Goal: Information Seeking & Learning: Learn about a topic

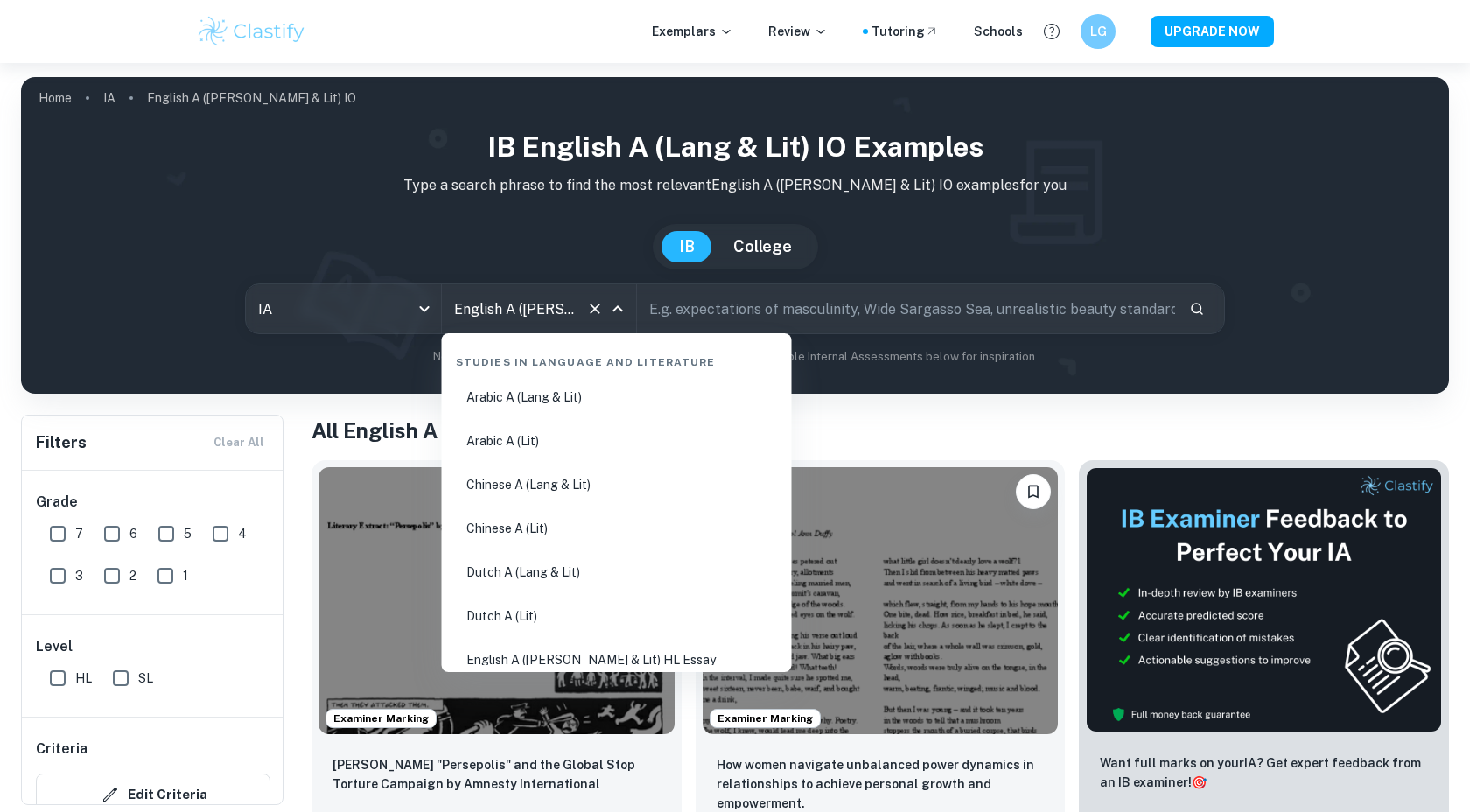
click at [535, 305] on input "English A ([PERSON_NAME] & Lit) IO" at bounding box center [514, 309] width 130 height 34
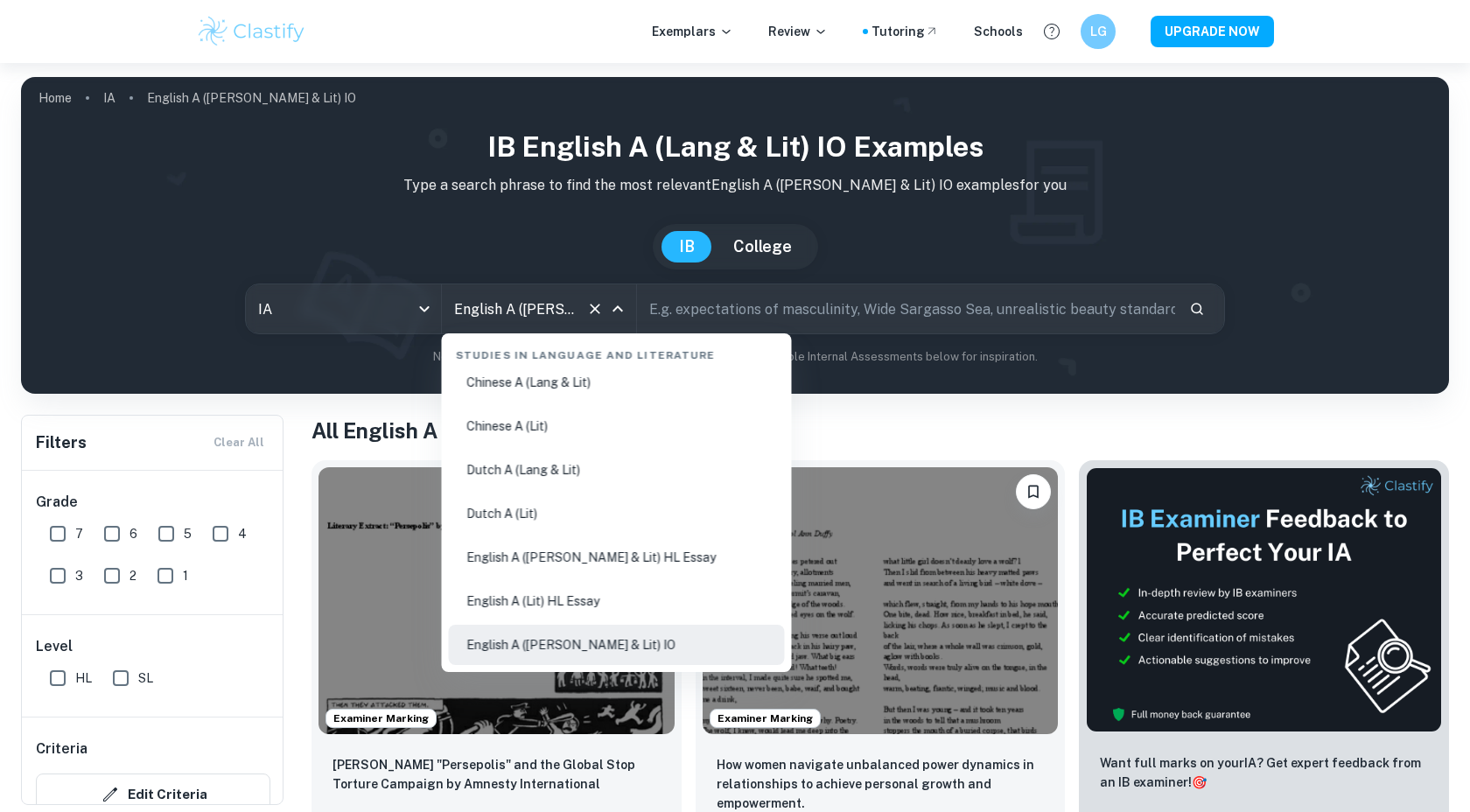
click at [524, 431] on li "Chinese A (Lit)" at bounding box center [617, 426] width 336 height 40
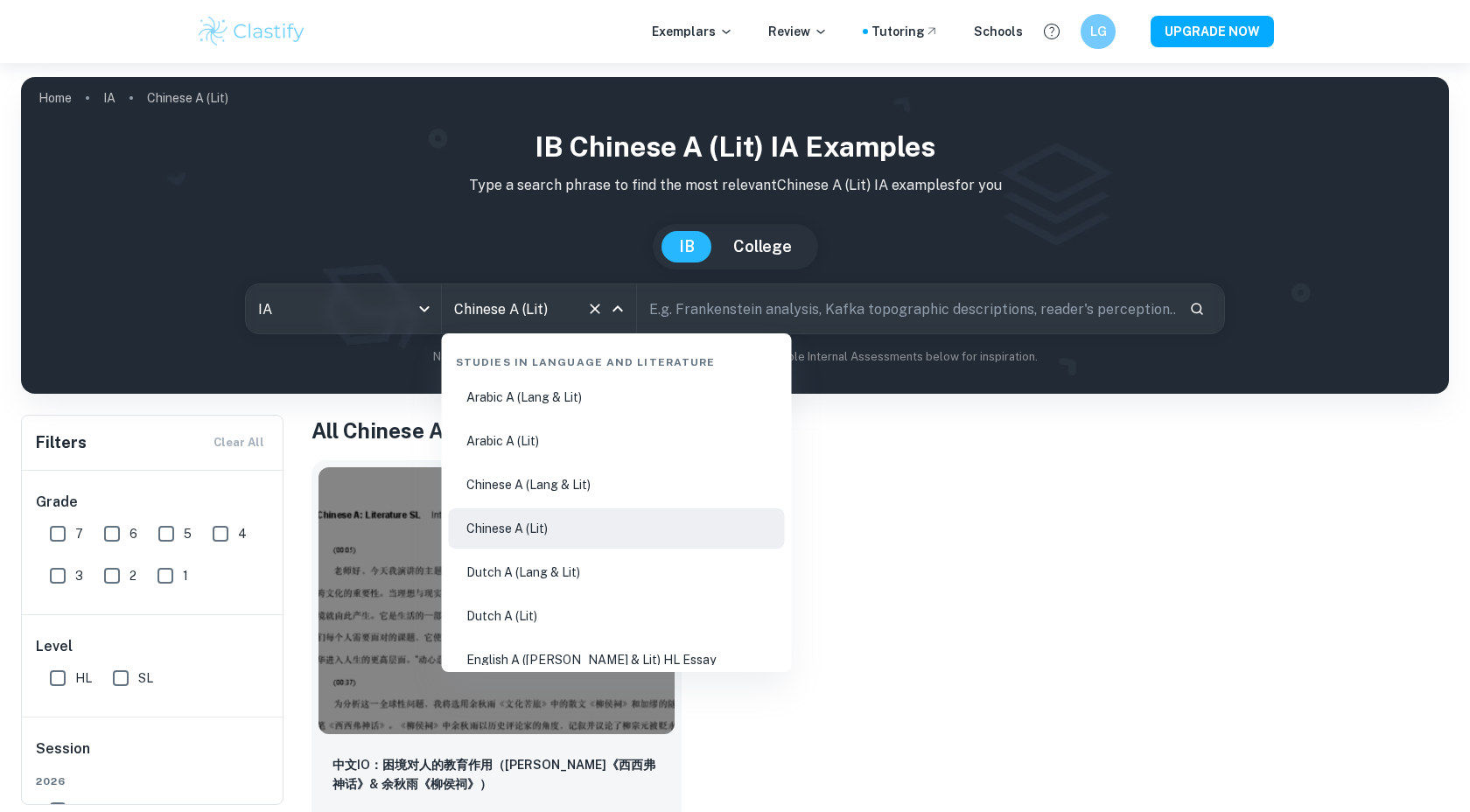
click at [560, 312] on input "English A ([PERSON_NAME] & Lit) IO" at bounding box center [514, 309] width 130 height 34
click at [532, 313] on input "English A ([PERSON_NAME] & Lit) IO" at bounding box center [514, 309] width 130 height 34
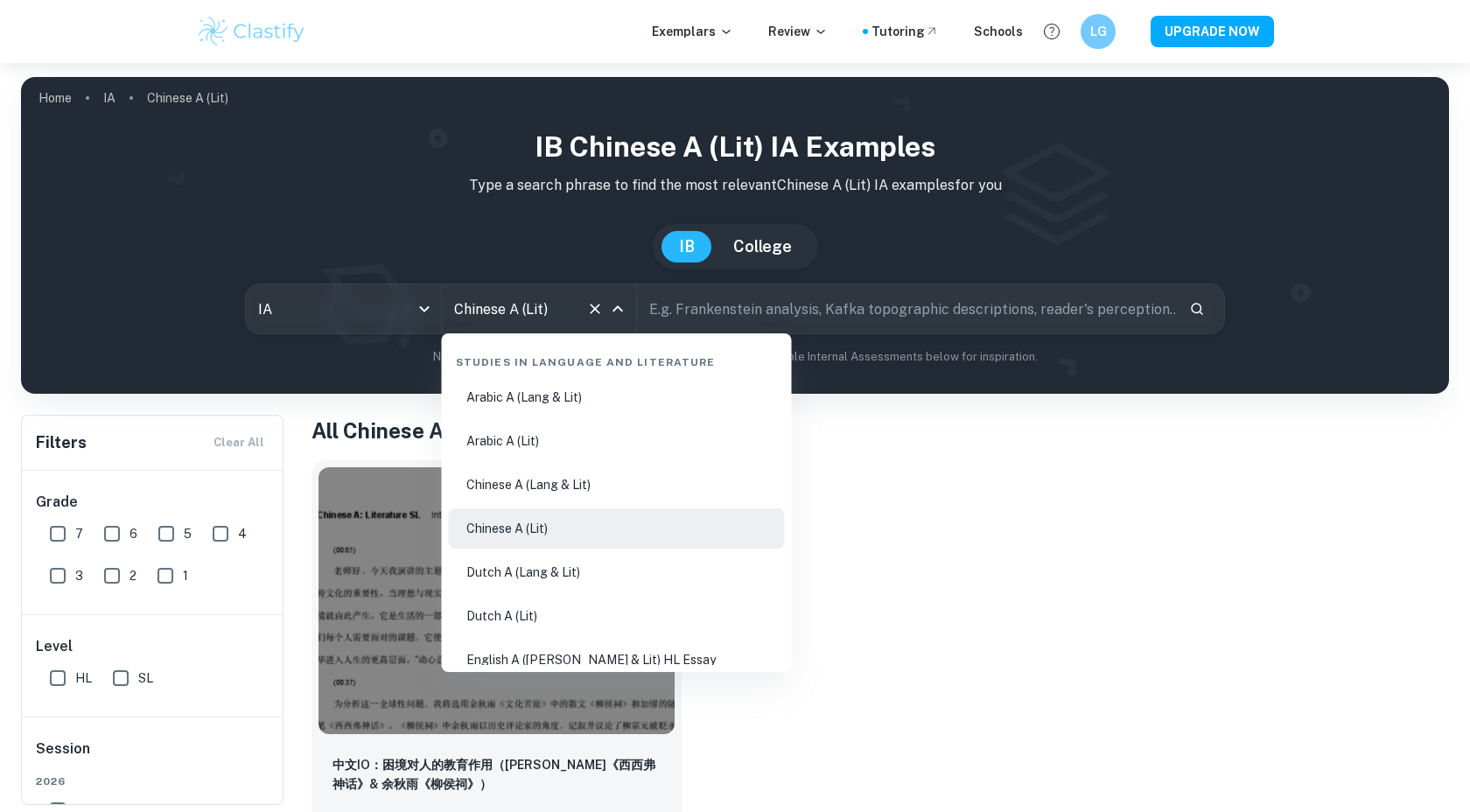
click at [532, 313] on input "English A ([PERSON_NAME] & Lit) IO" at bounding box center [514, 309] width 130 height 34
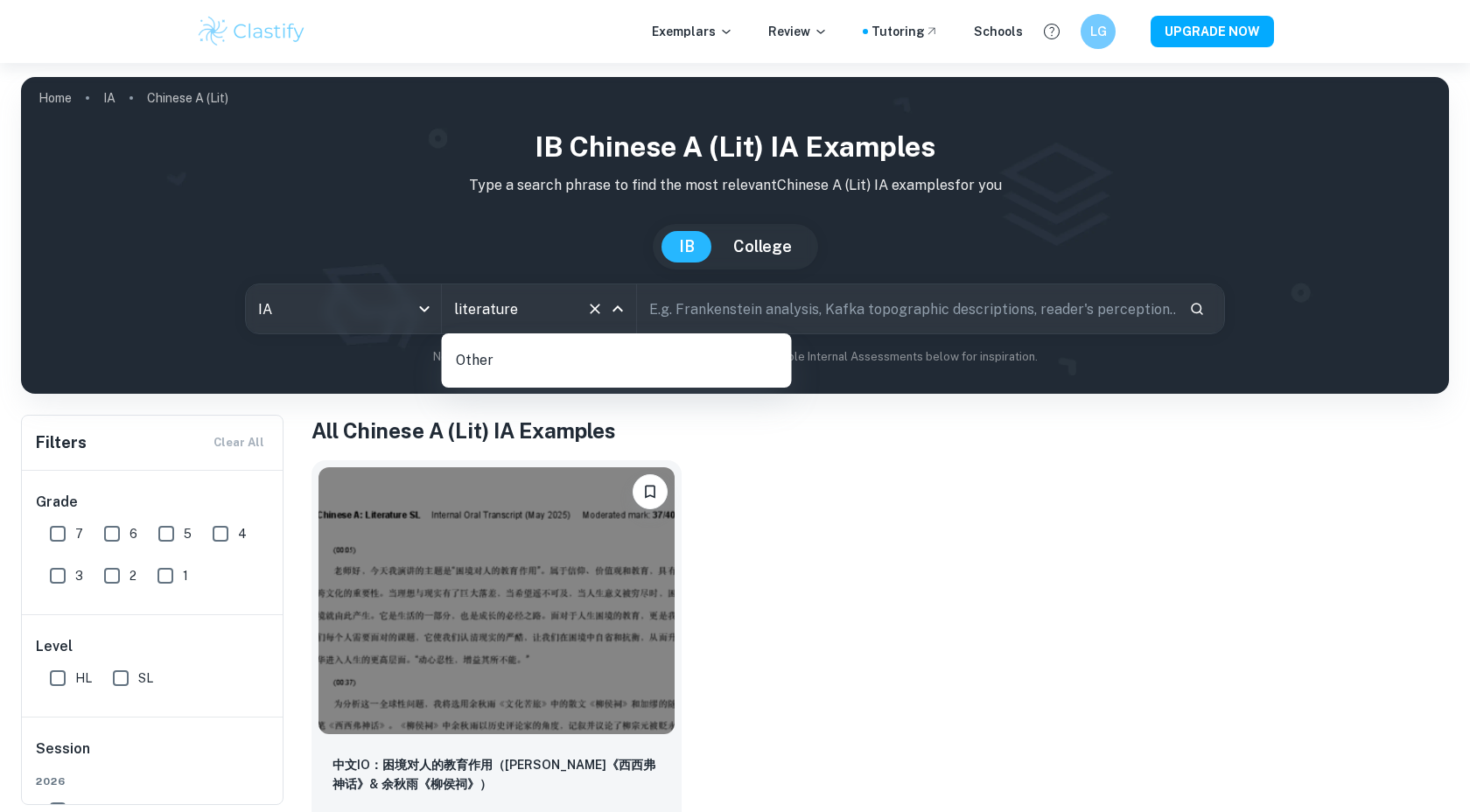
click at [502, 316] on input "literature" at bounding box center [514, 309] width 130 height 34
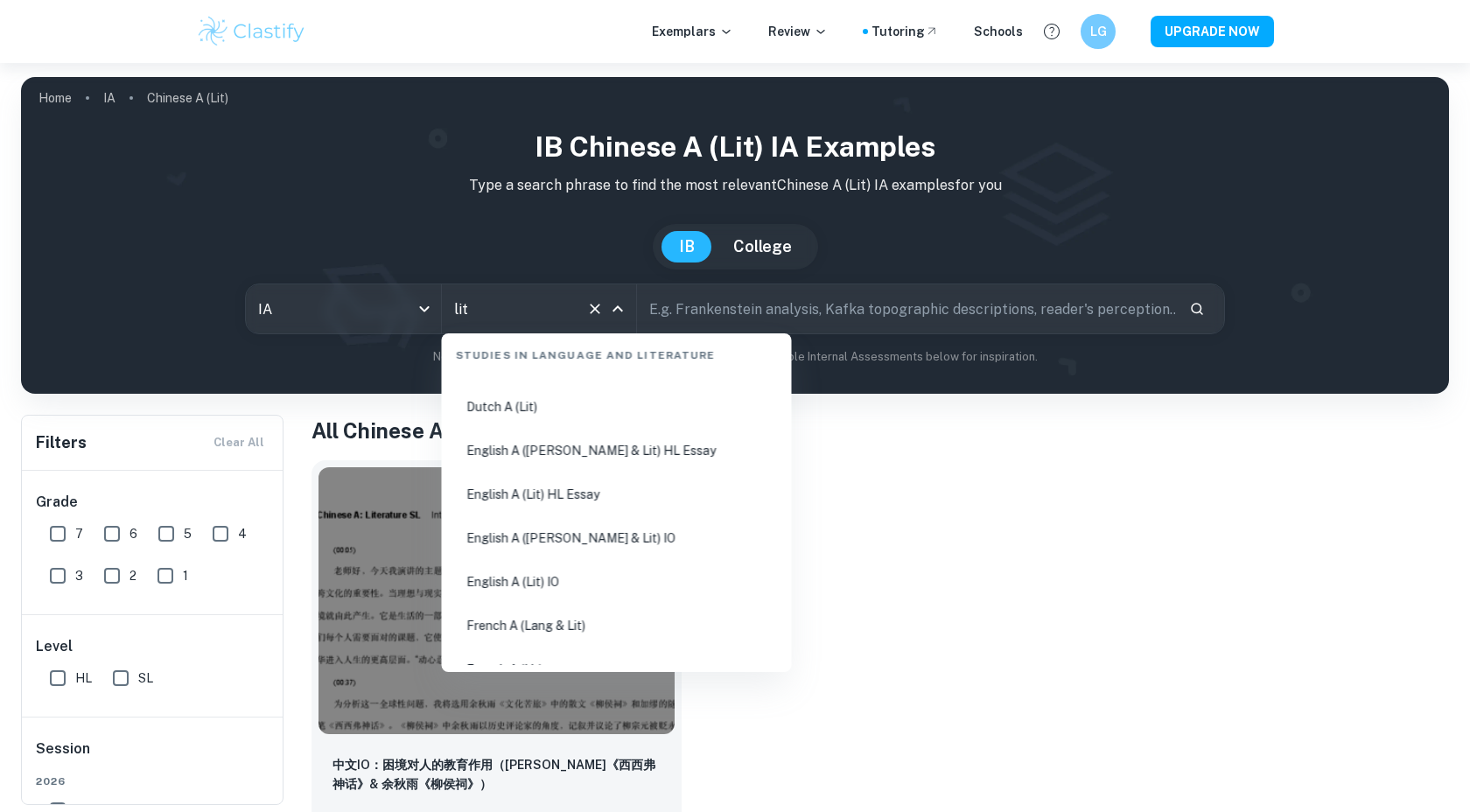
scroll to position [213, 0]
click at [576, 577] on li "English A (Lit) IO" at bounding box center [617, 577] width 336 height 40
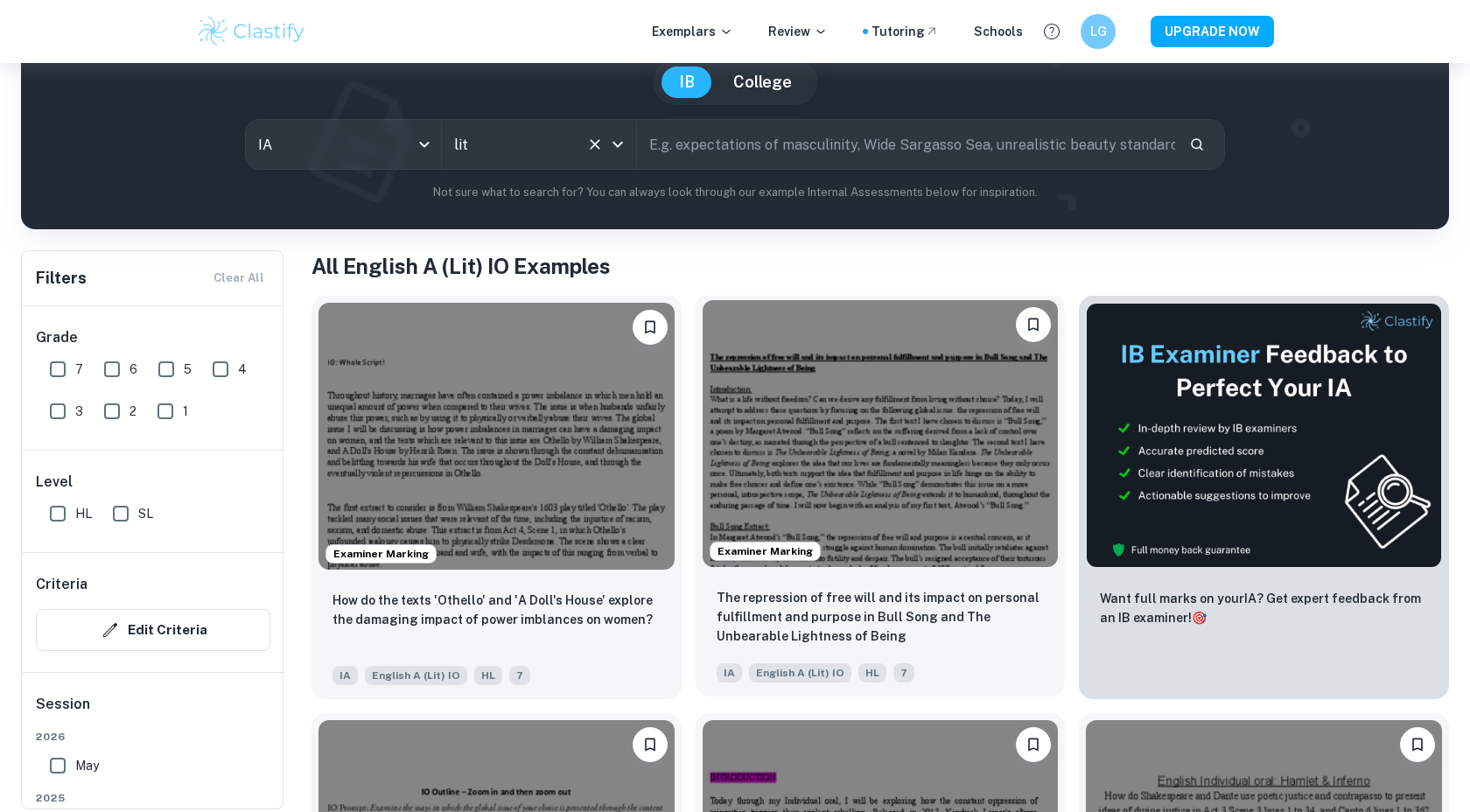
scroll to position [183, 0]
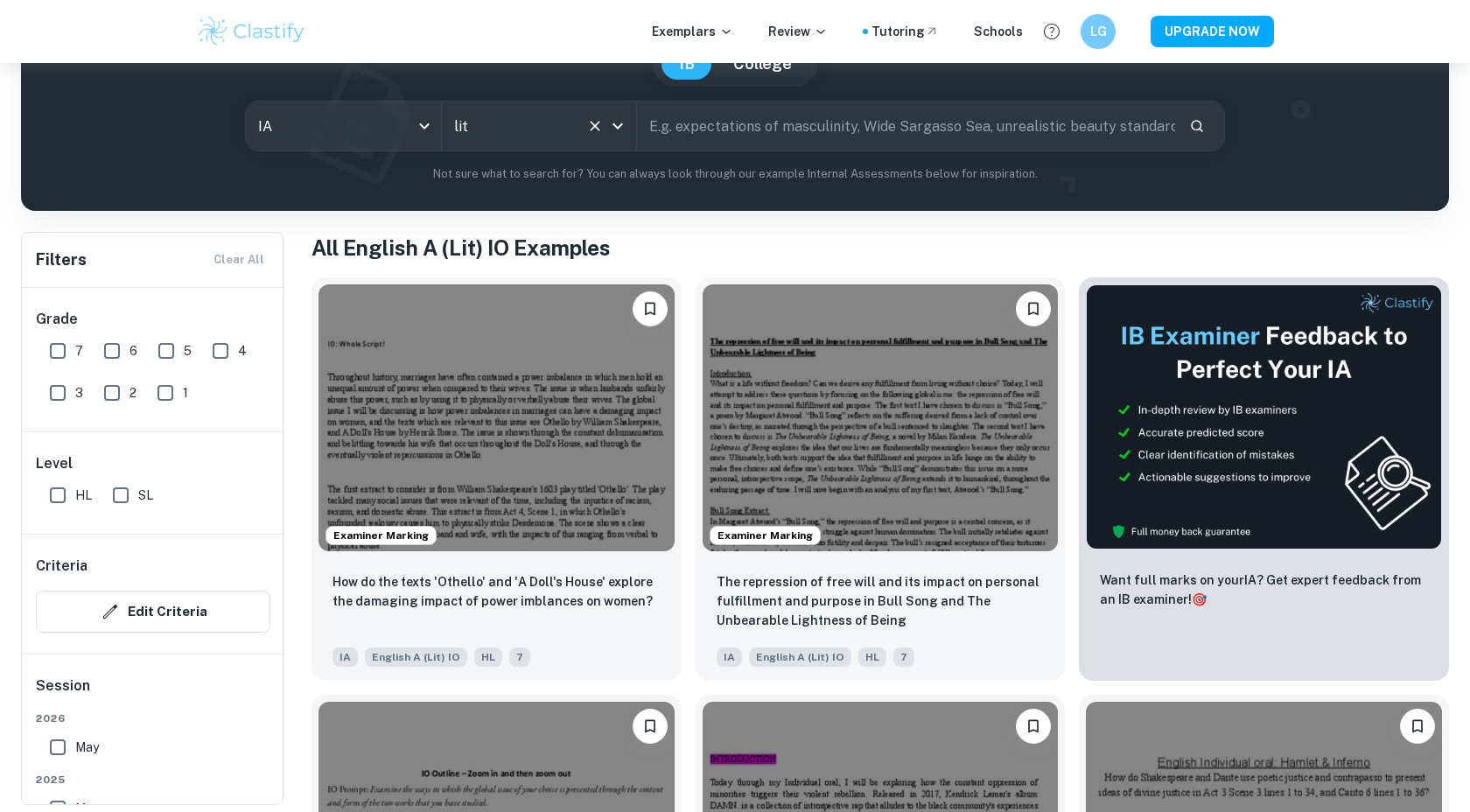
type input "English A (Lit) IO"
click at [793, 455] on img at bounding box center [880, 415] width 356 height 267
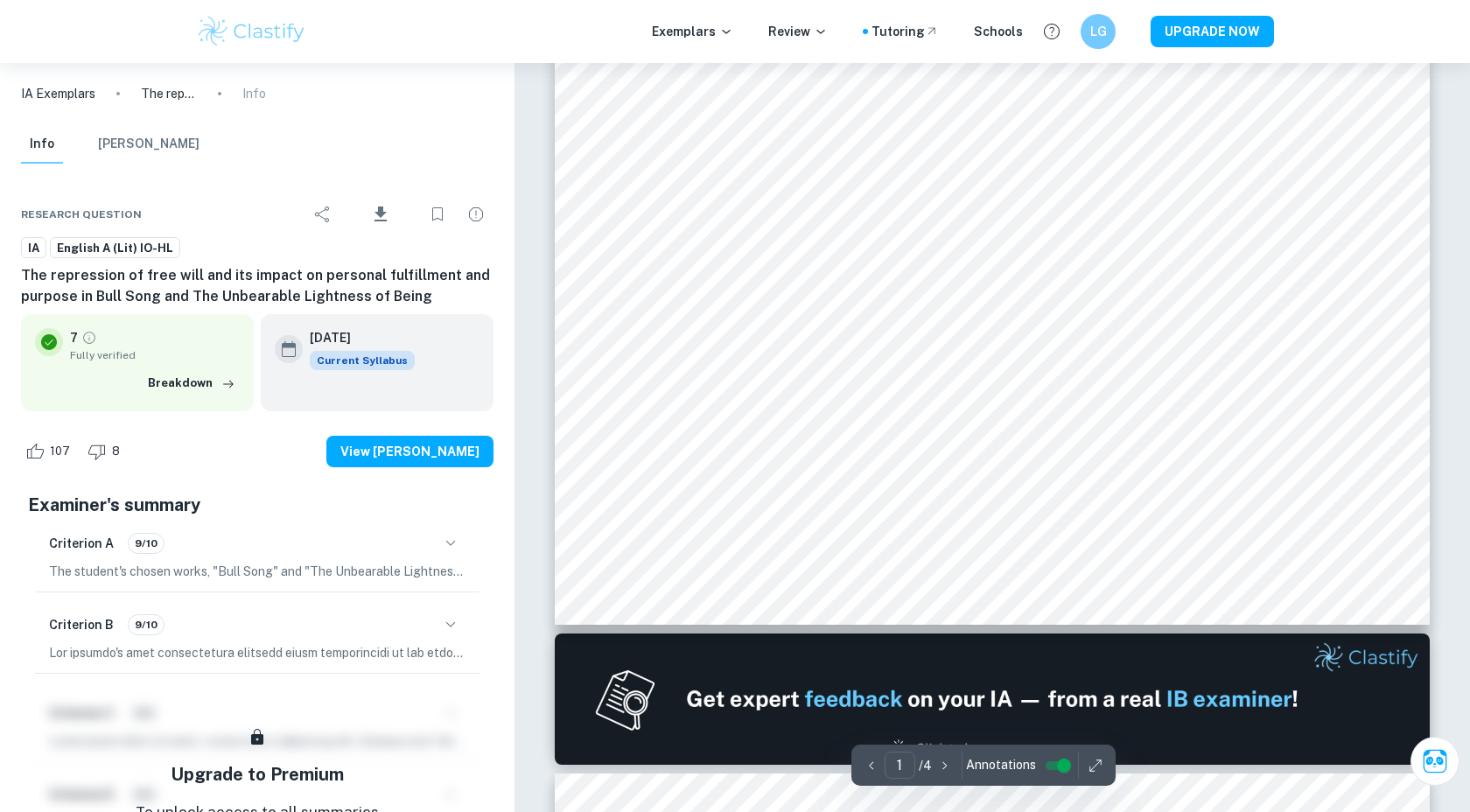
scroll to position [589, 0]
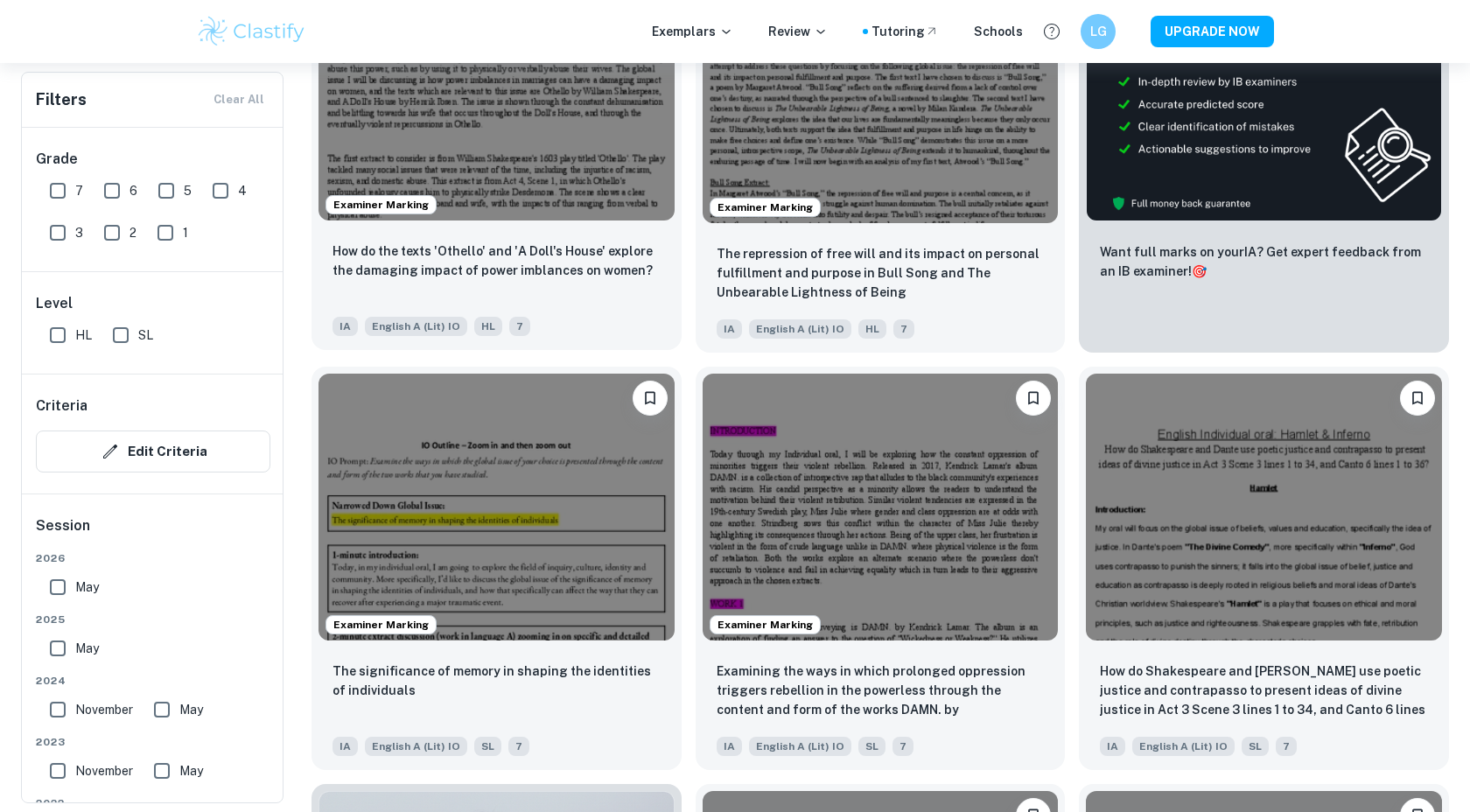
scroll to position [530, 0]
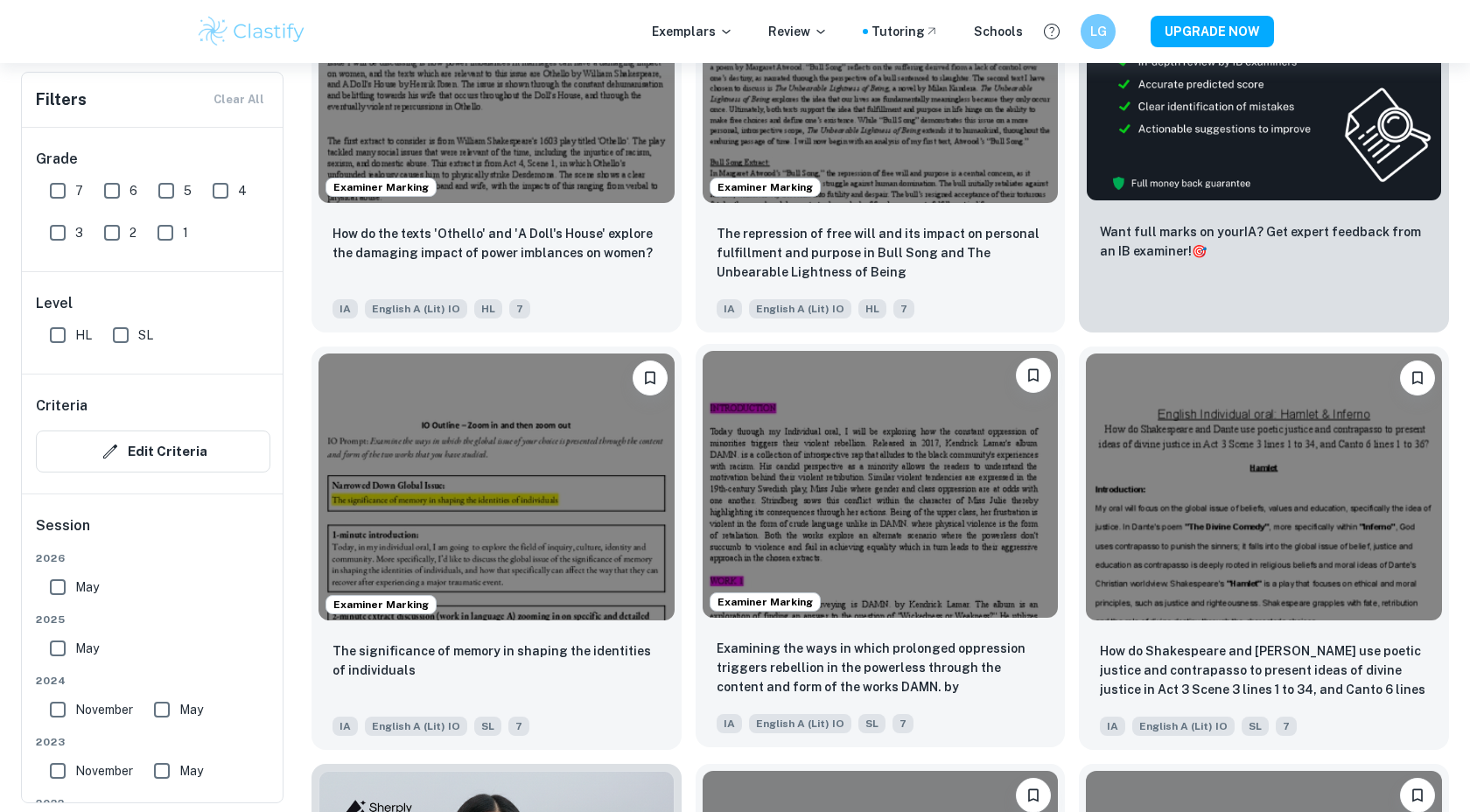
click at [923, 521] on img at bounding box center [880, 484] width 356 height 267
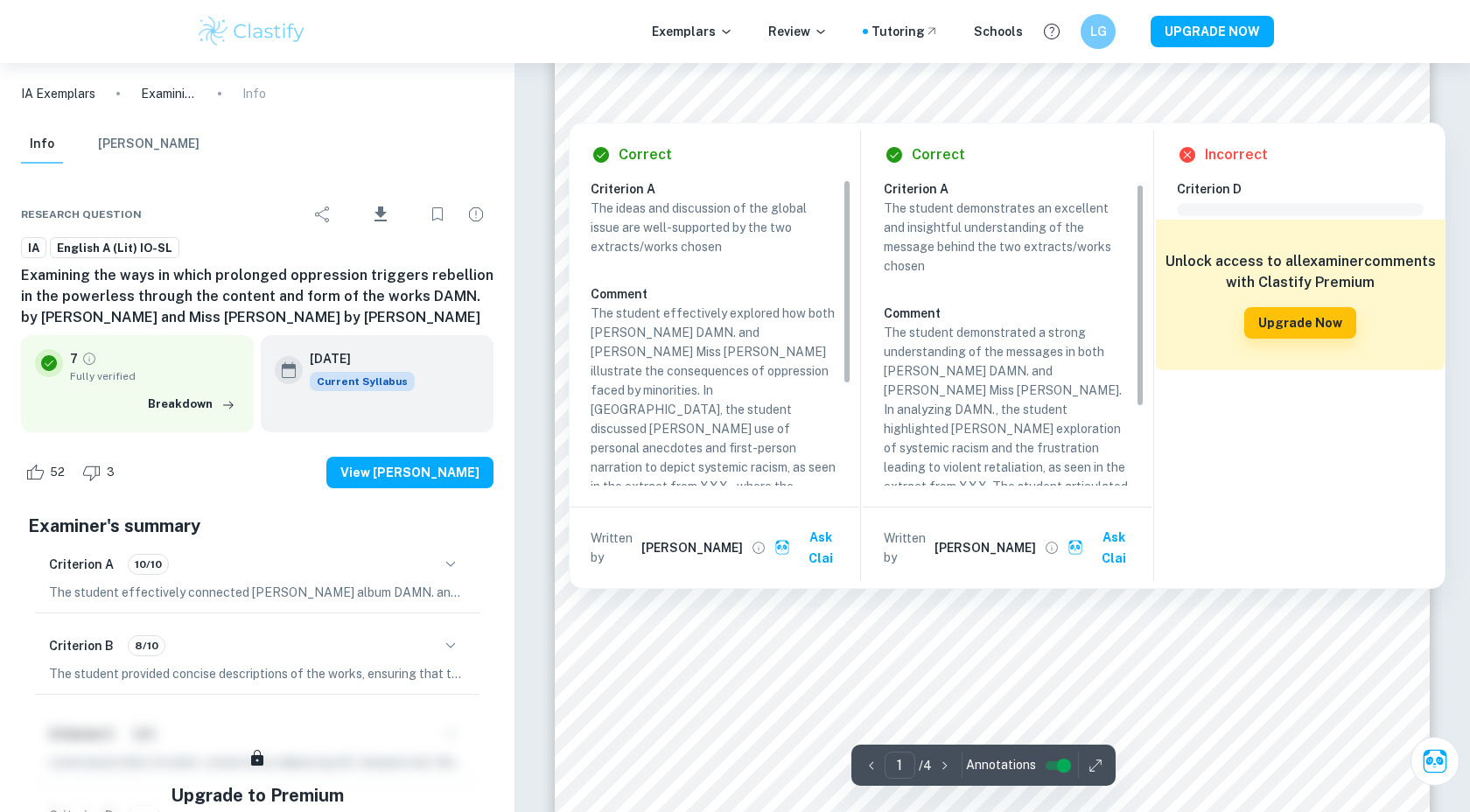
scroll to position [113, 0]
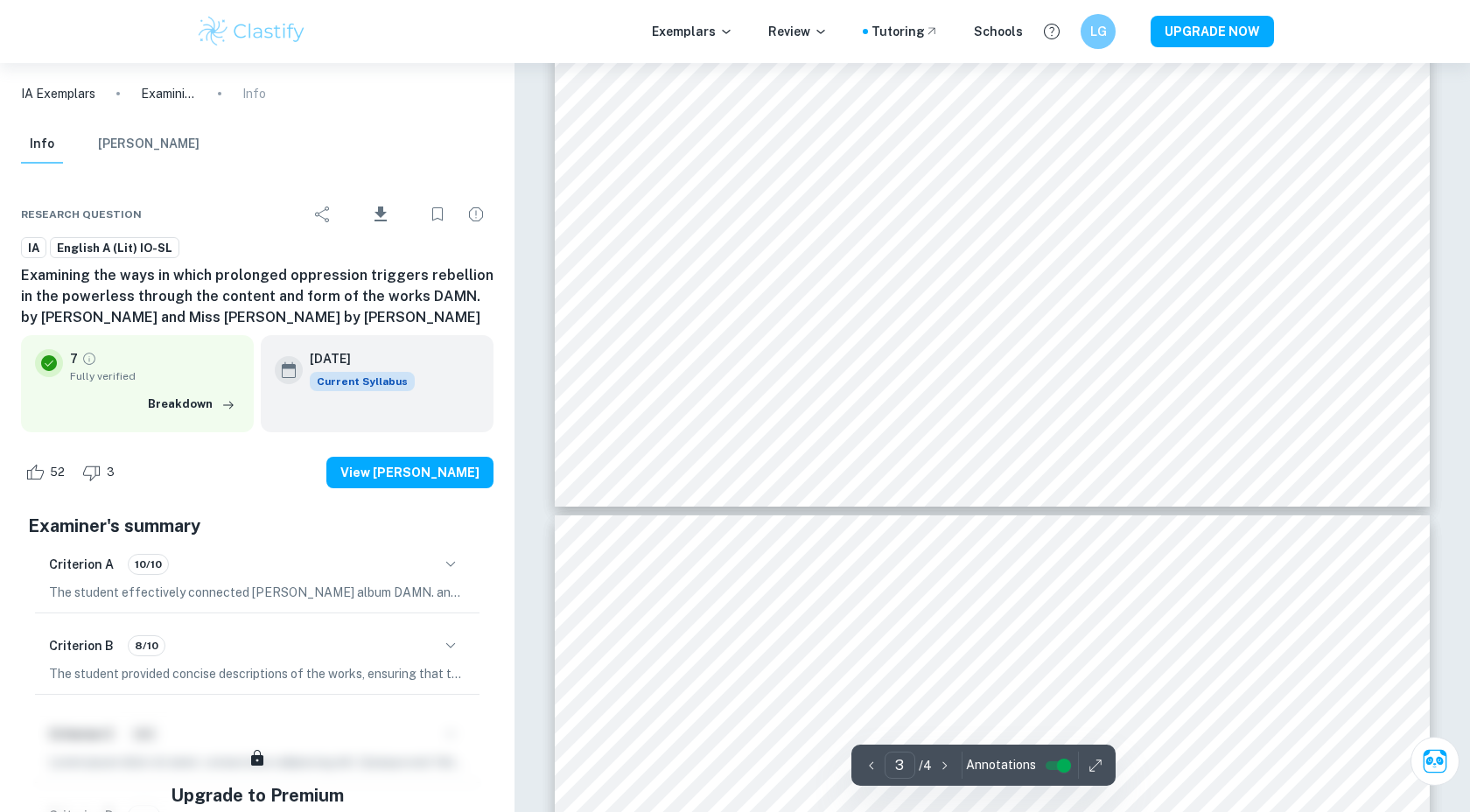
type input "4"
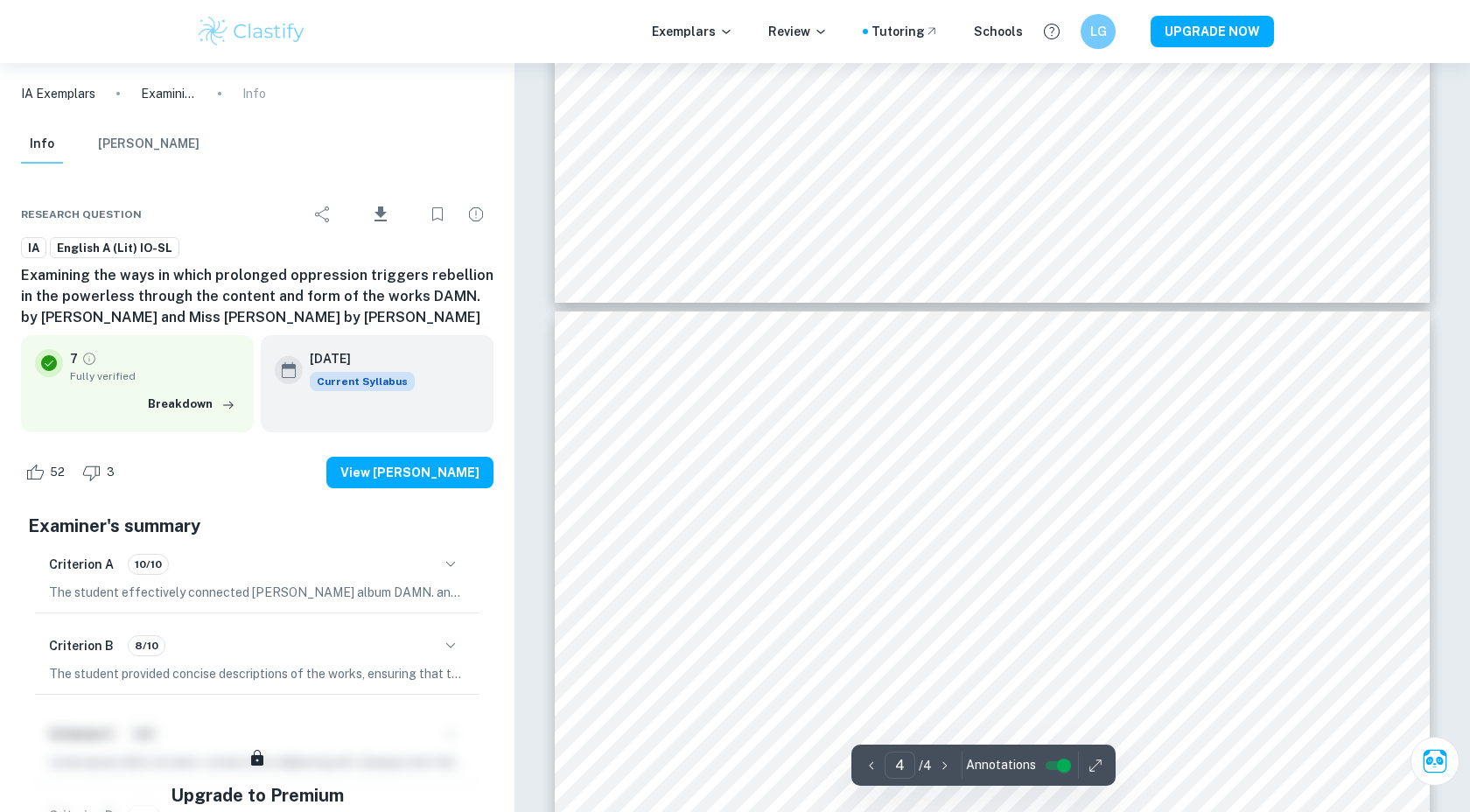
scroll to position [3467, 0]
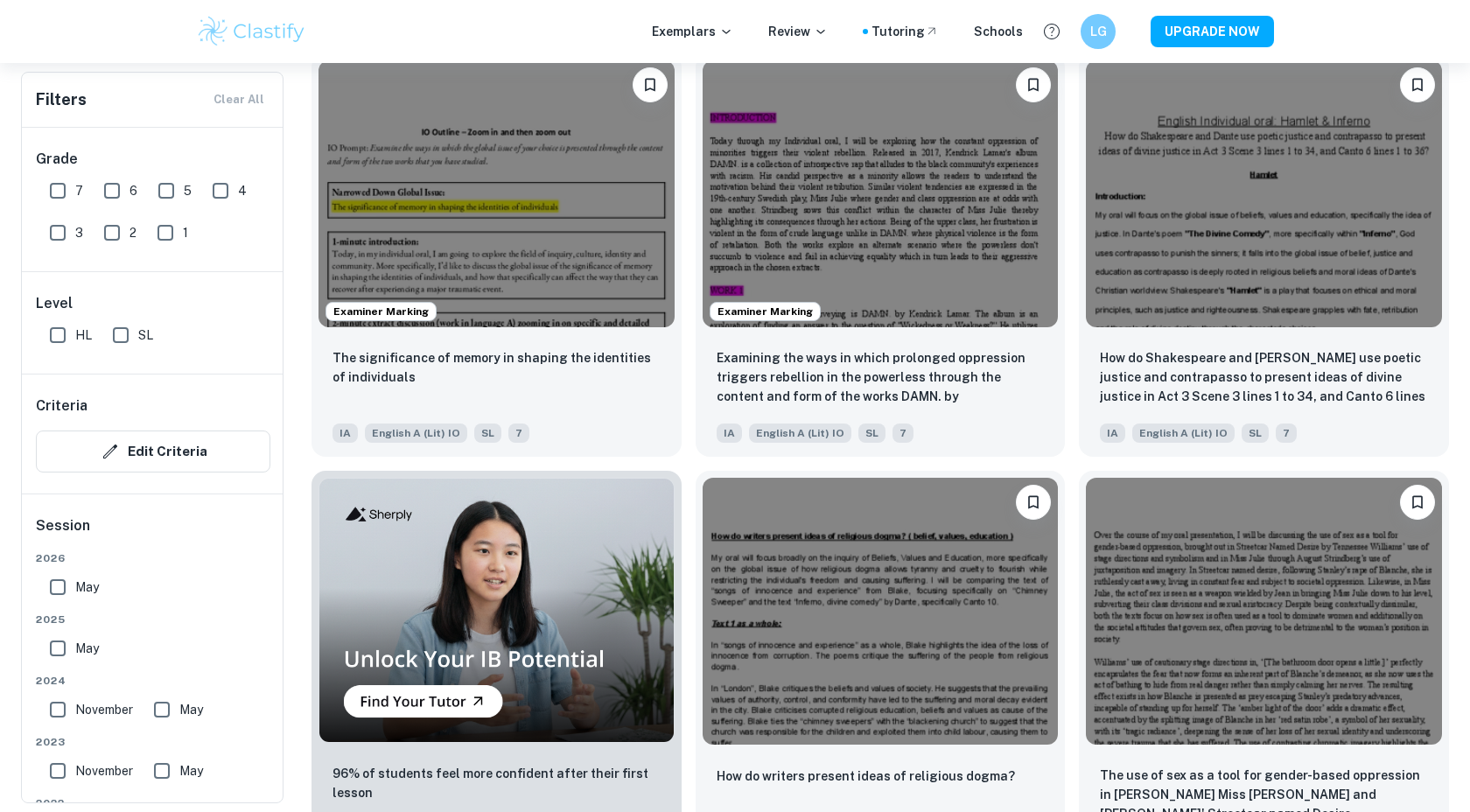
scroll to position [886, 0]
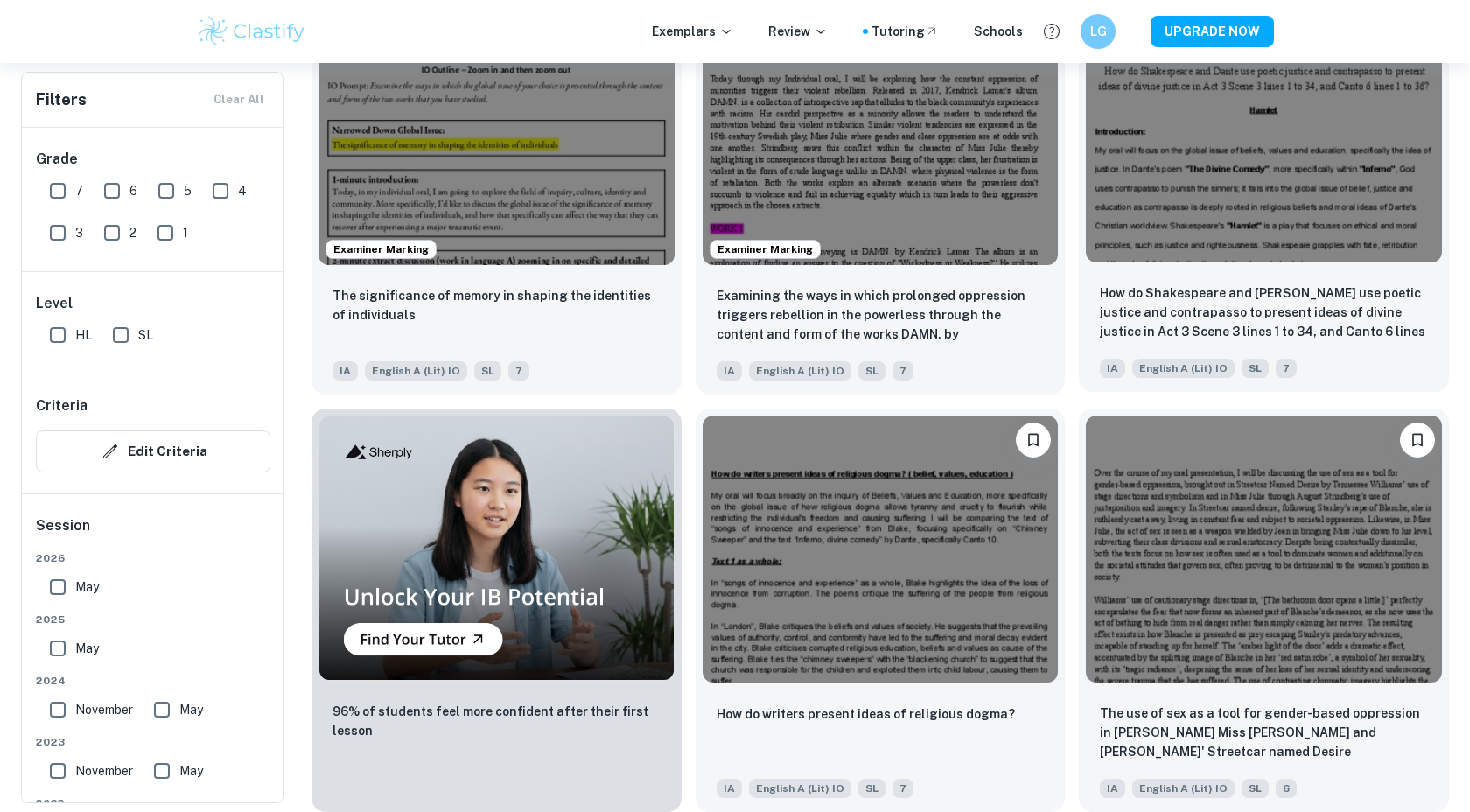
click at [1212, 256] on img at bounding box center [1264, 129] width 356 height 267
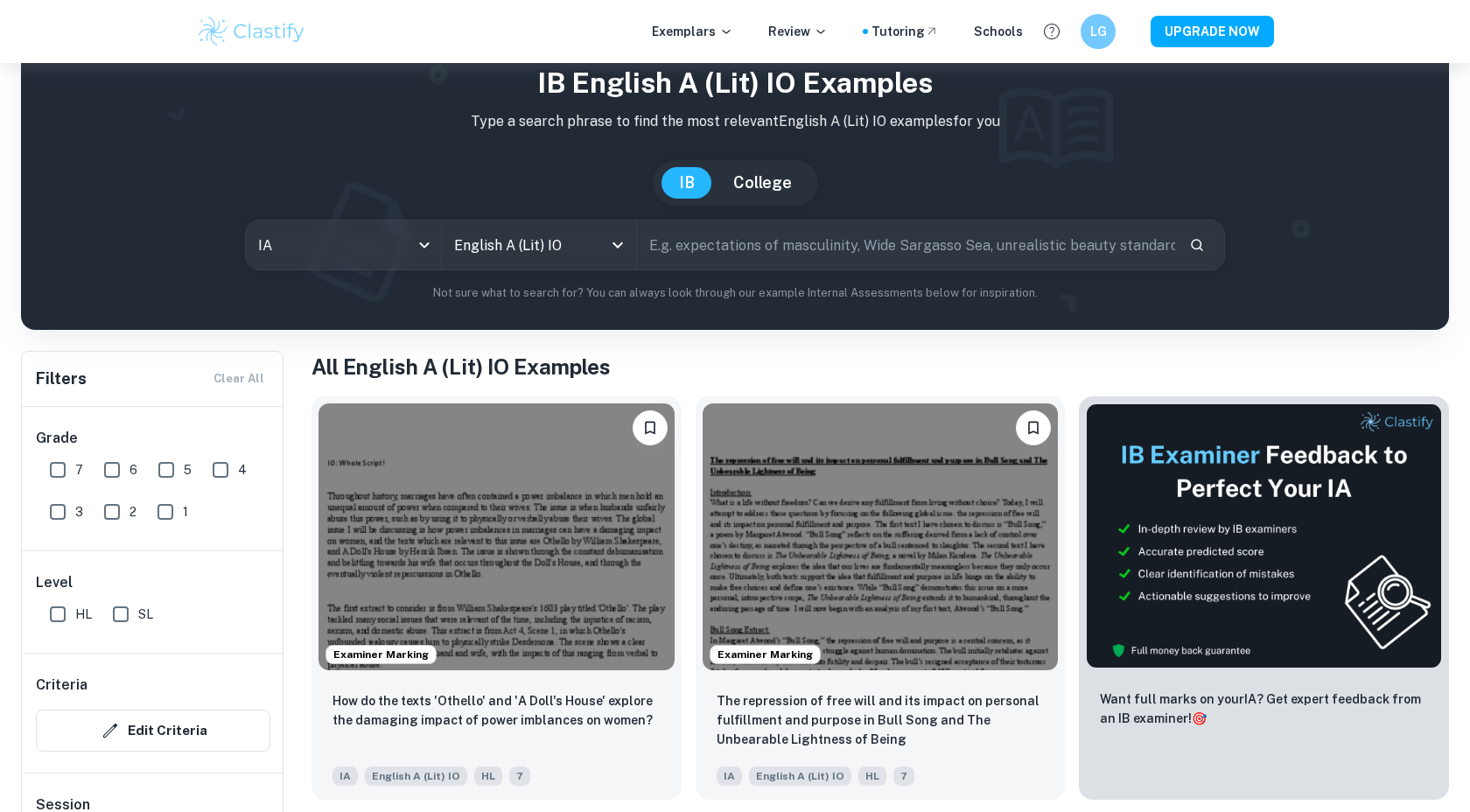
scroll to position [83, 0]
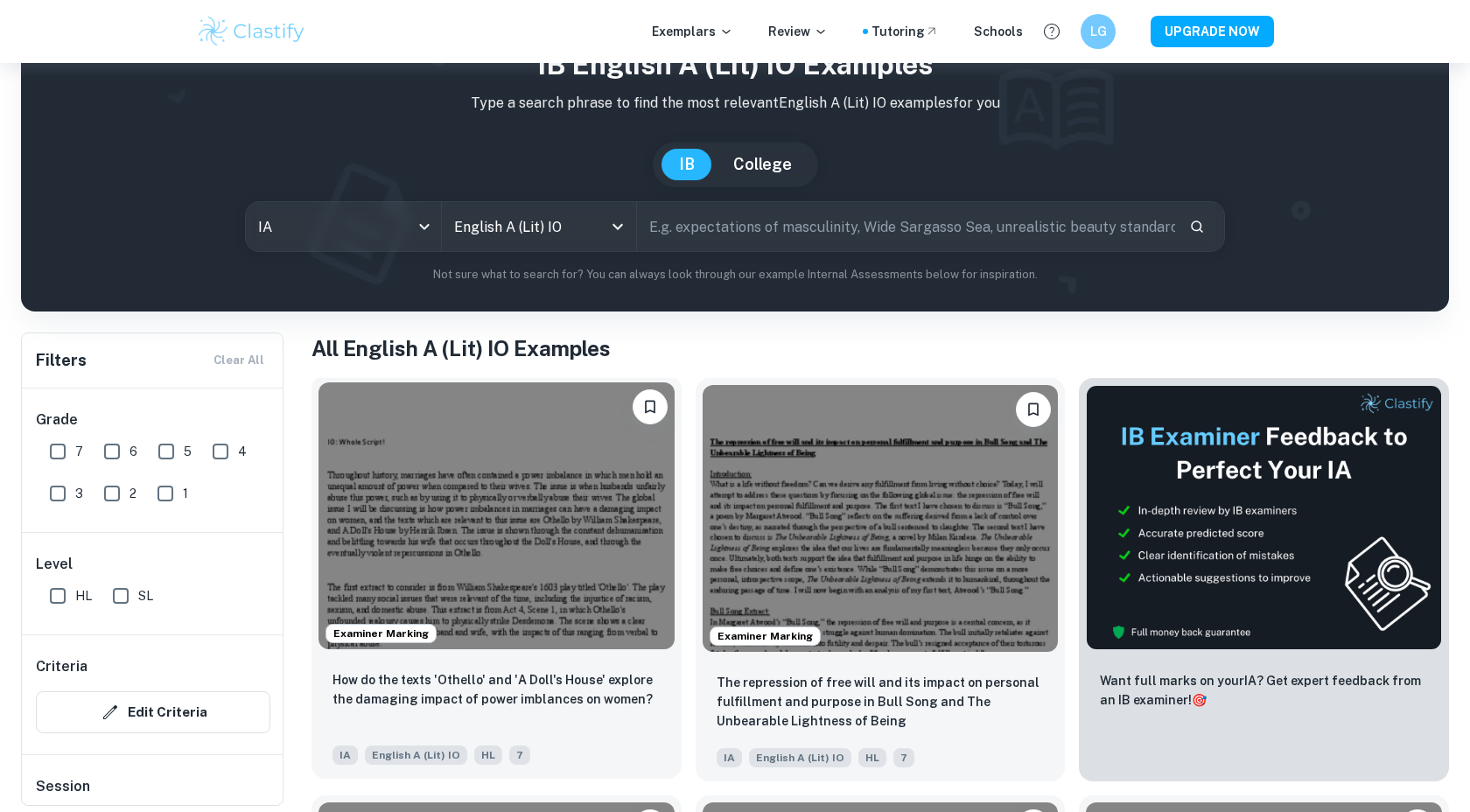
click at [505, 482] on img at bounding box center [496, 516] width 356 height 267
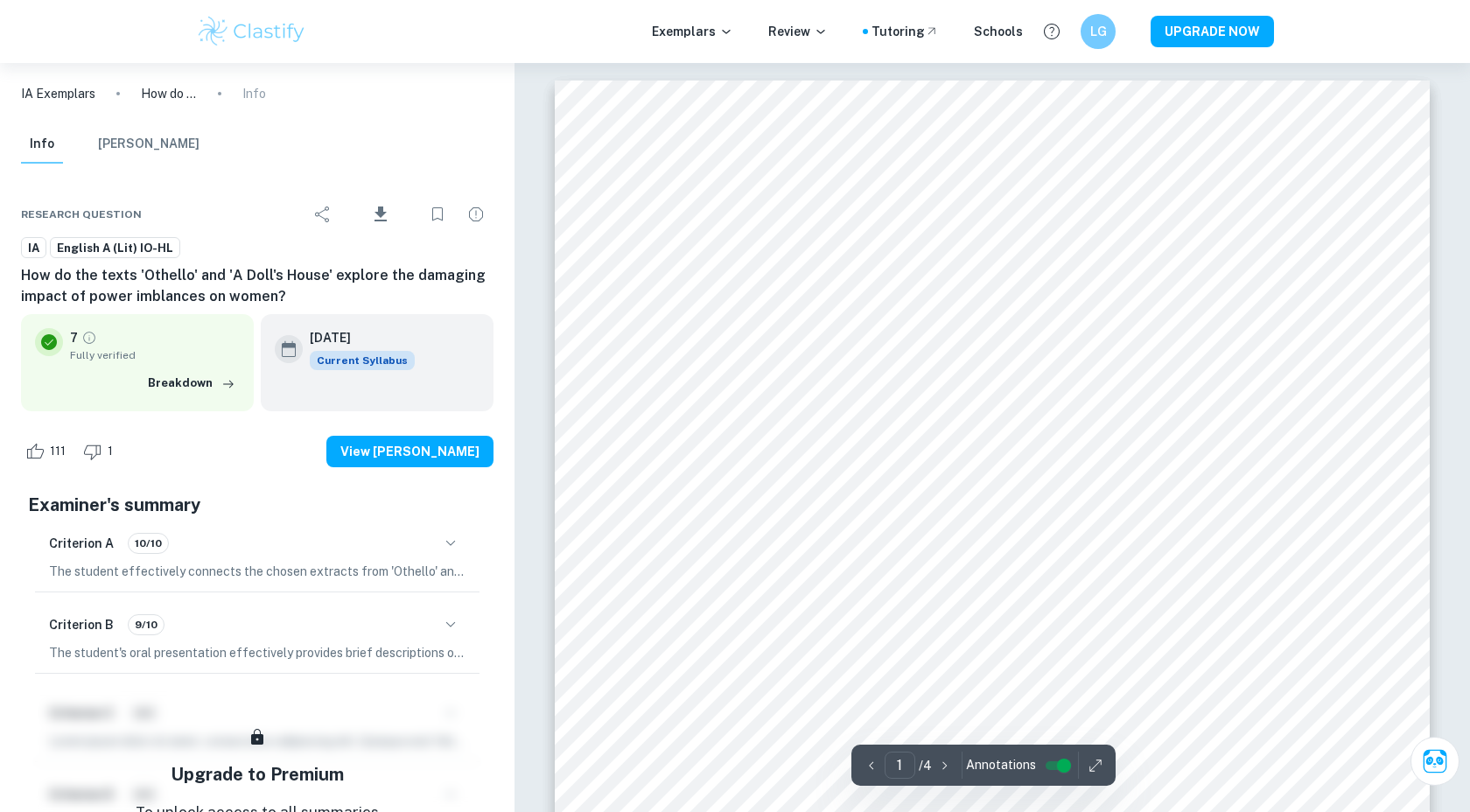
scroll to position [1, 0]
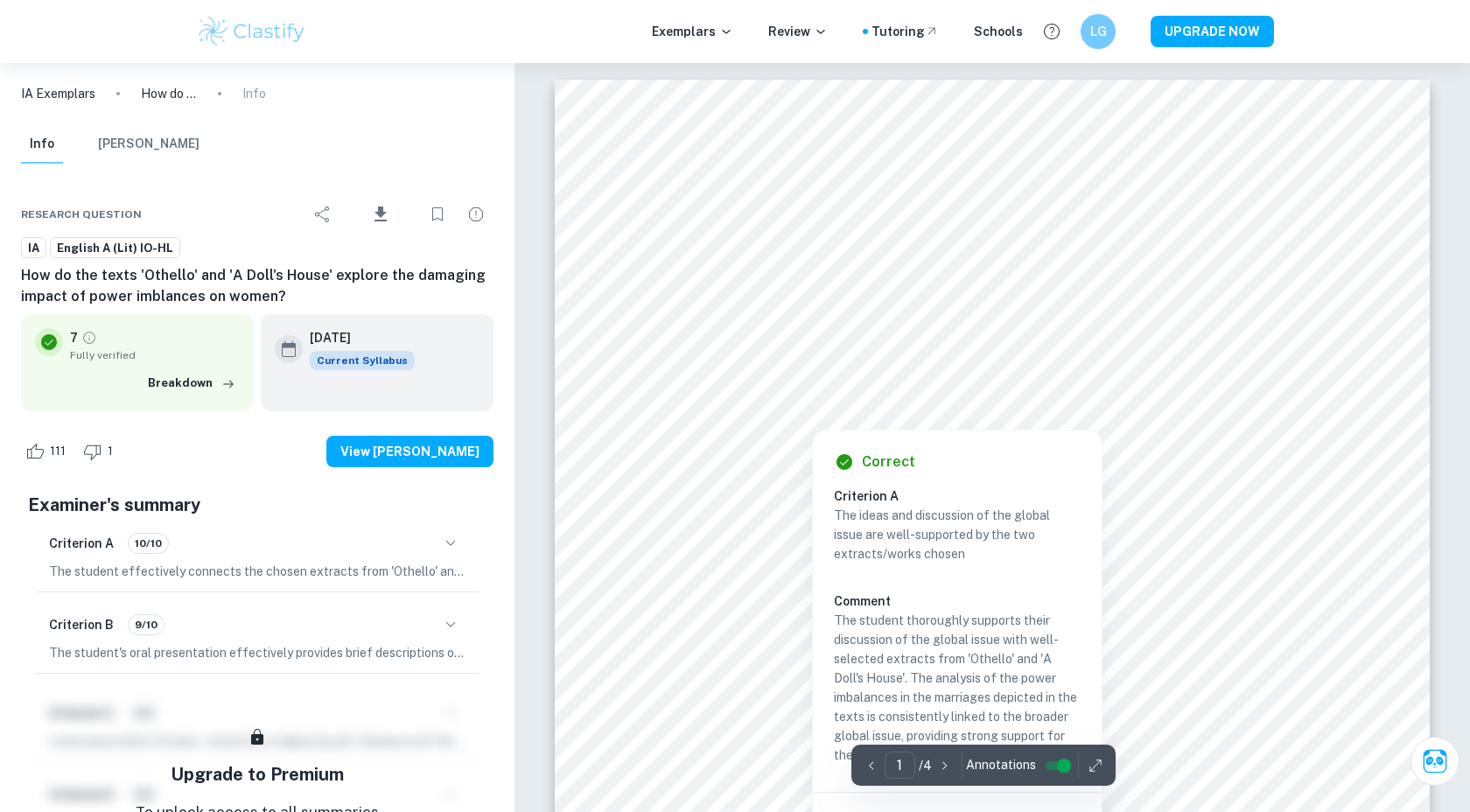
click at [872, 364] on div at bounding box center [989, 371] width 659 height 26
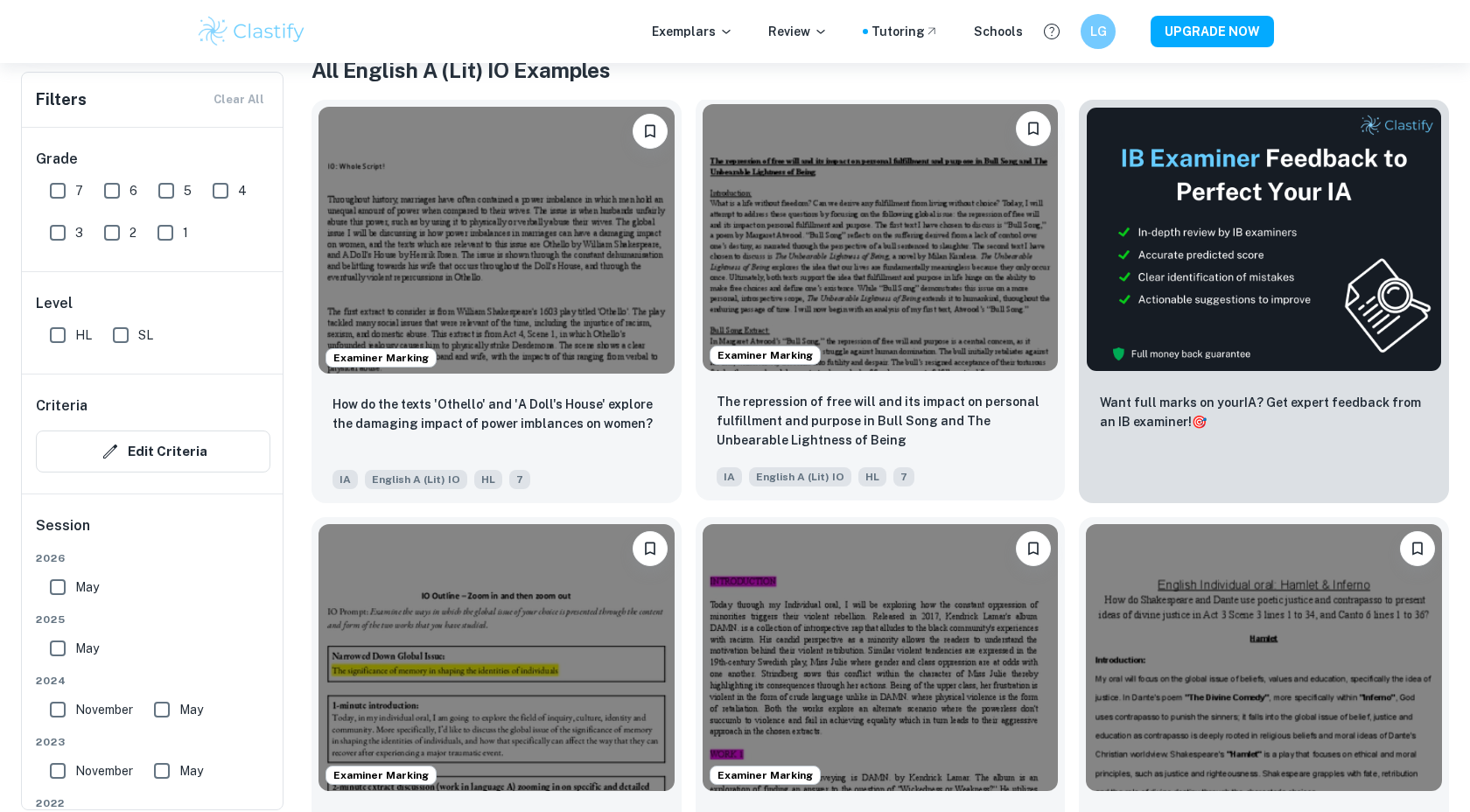
scroll to position [321, 0]
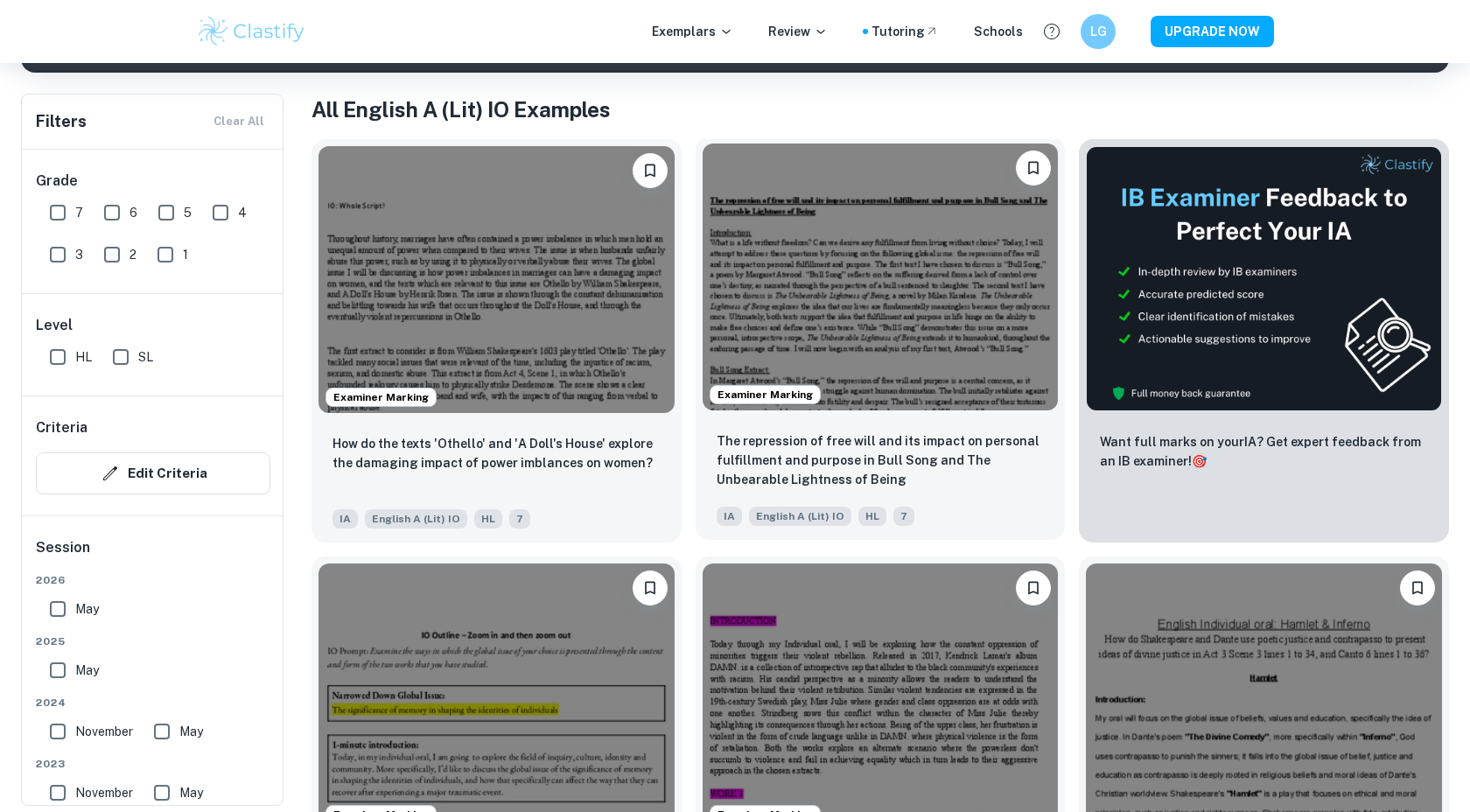
click at [859, 368] on img at bounding box center [880, 277] width 356 height 267
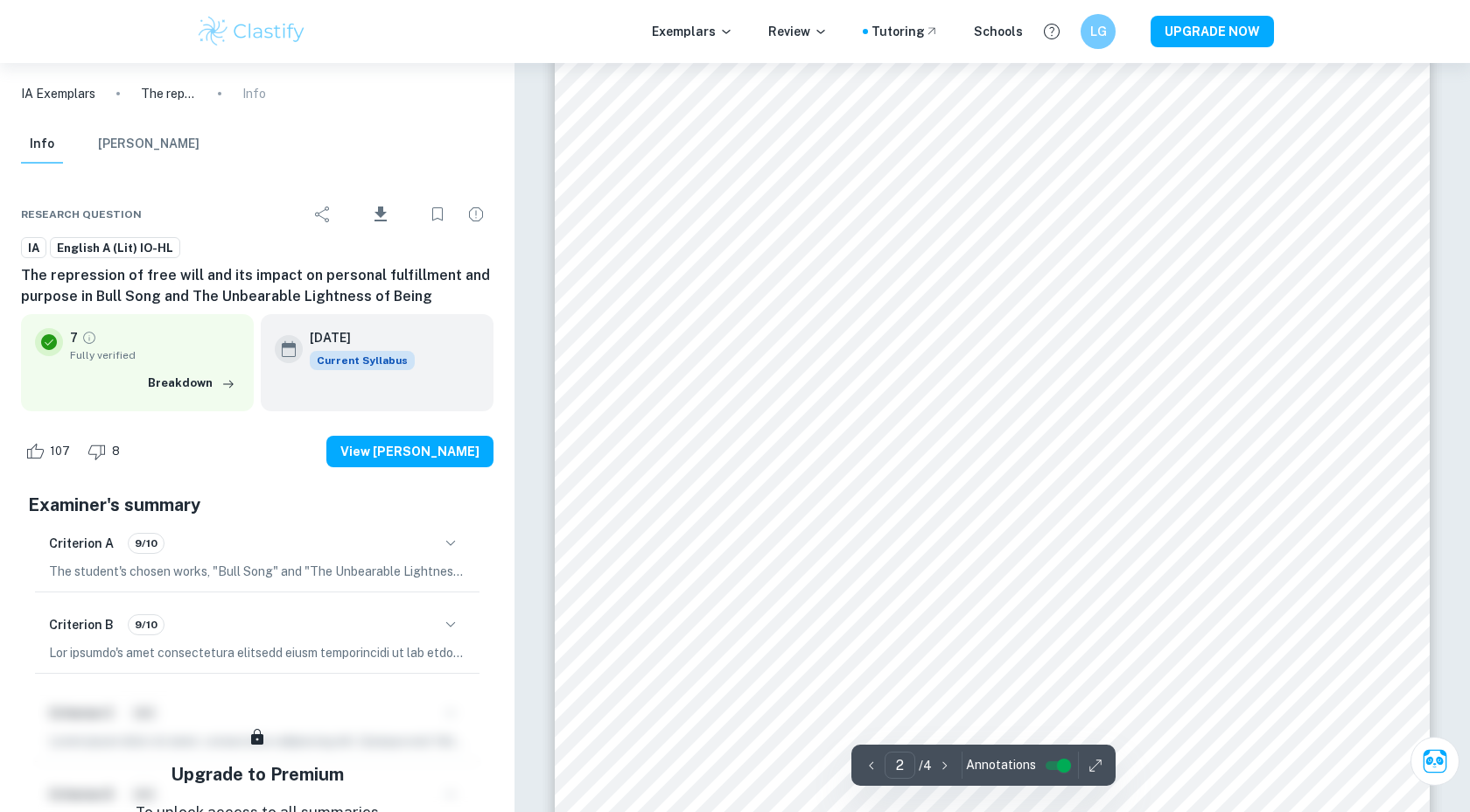
scroll to position [1360, 0]
type input "4"
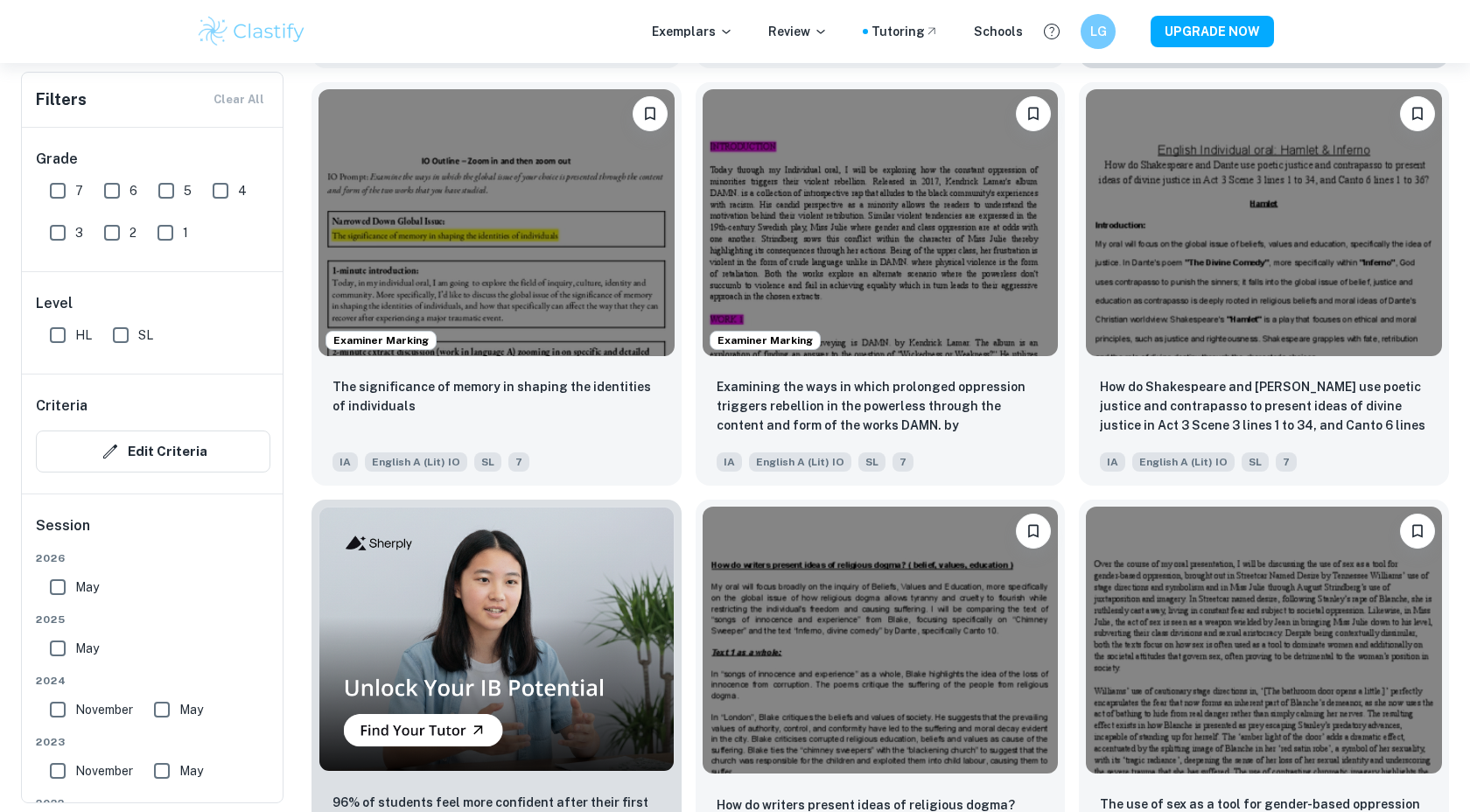
scroll to position [886, 0]
